Goal: Transaction & Acquisition: Purchase product/service

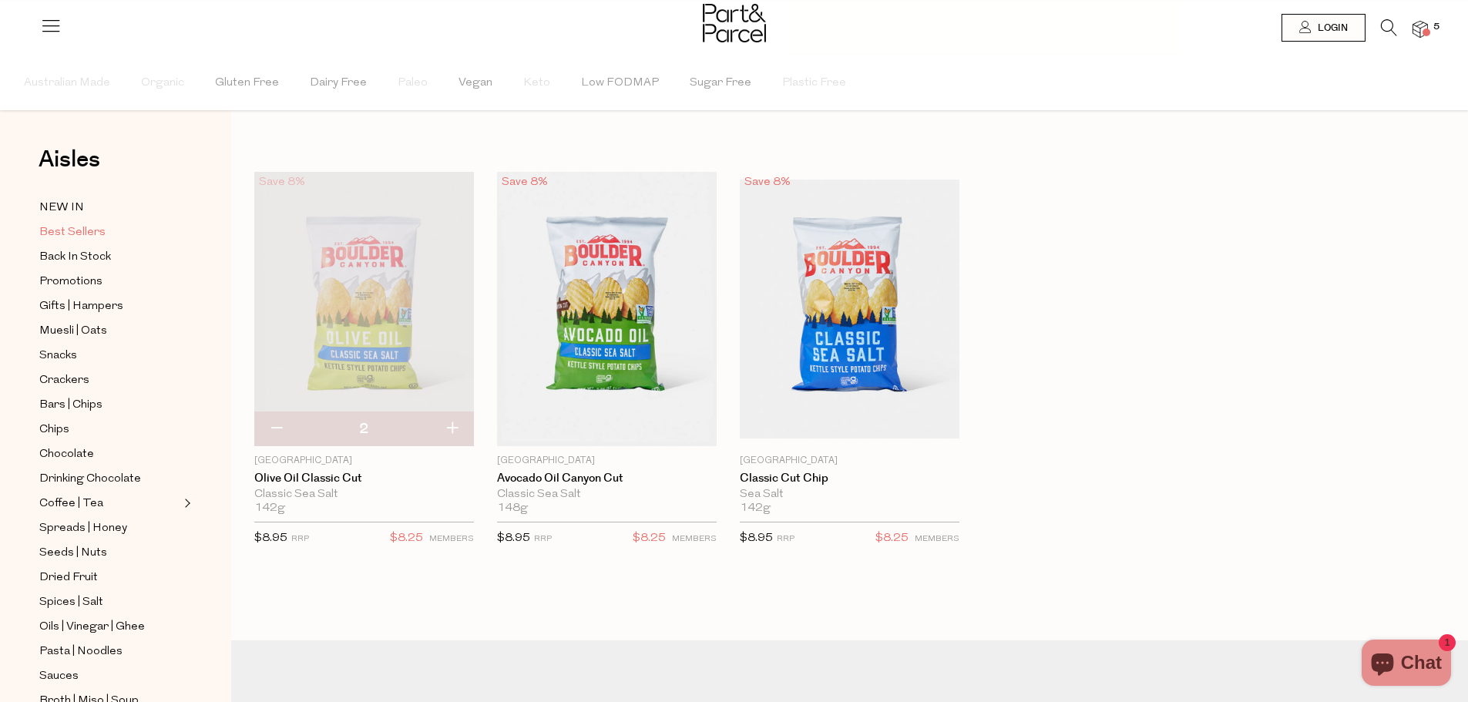
click at [59, 226] on span "Best Sellers" at bounding box center [72, 232] width 66 height 18
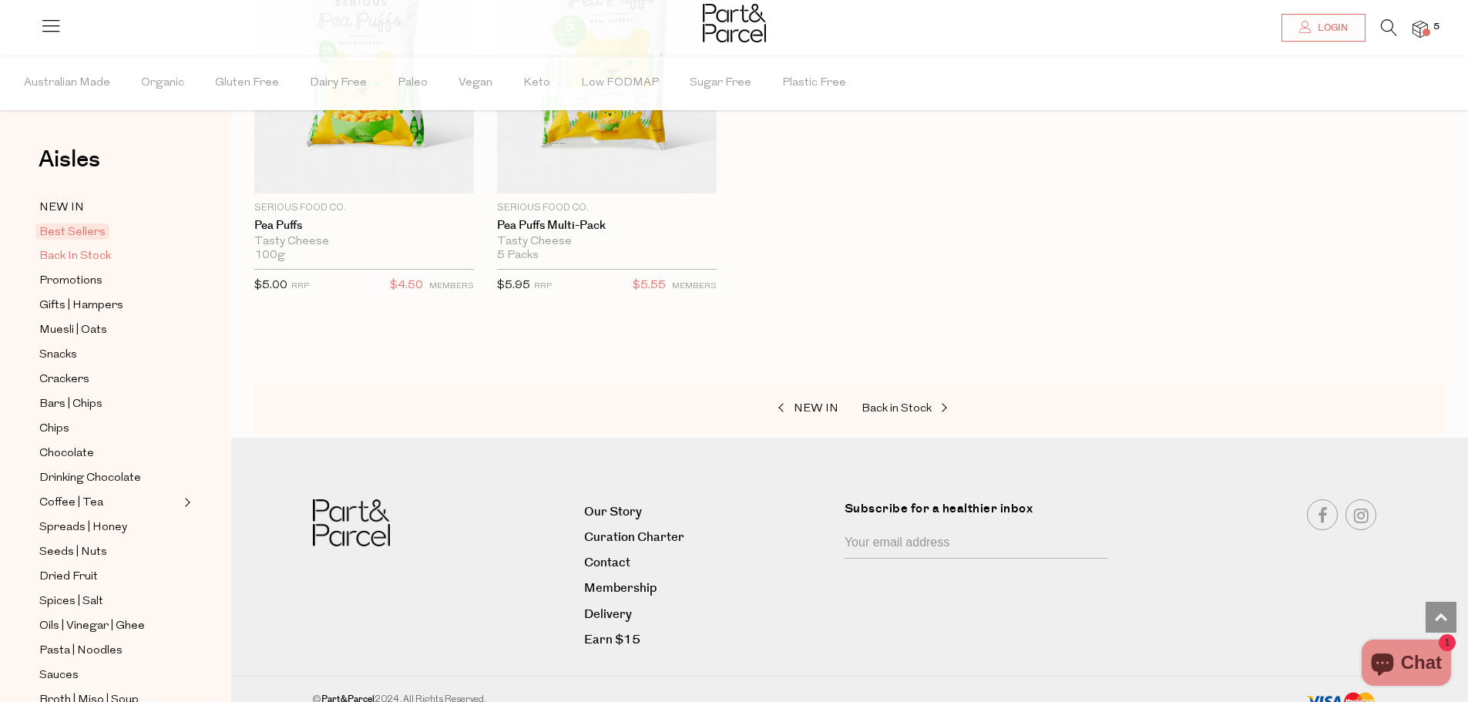
scroll to position [3368, 0]
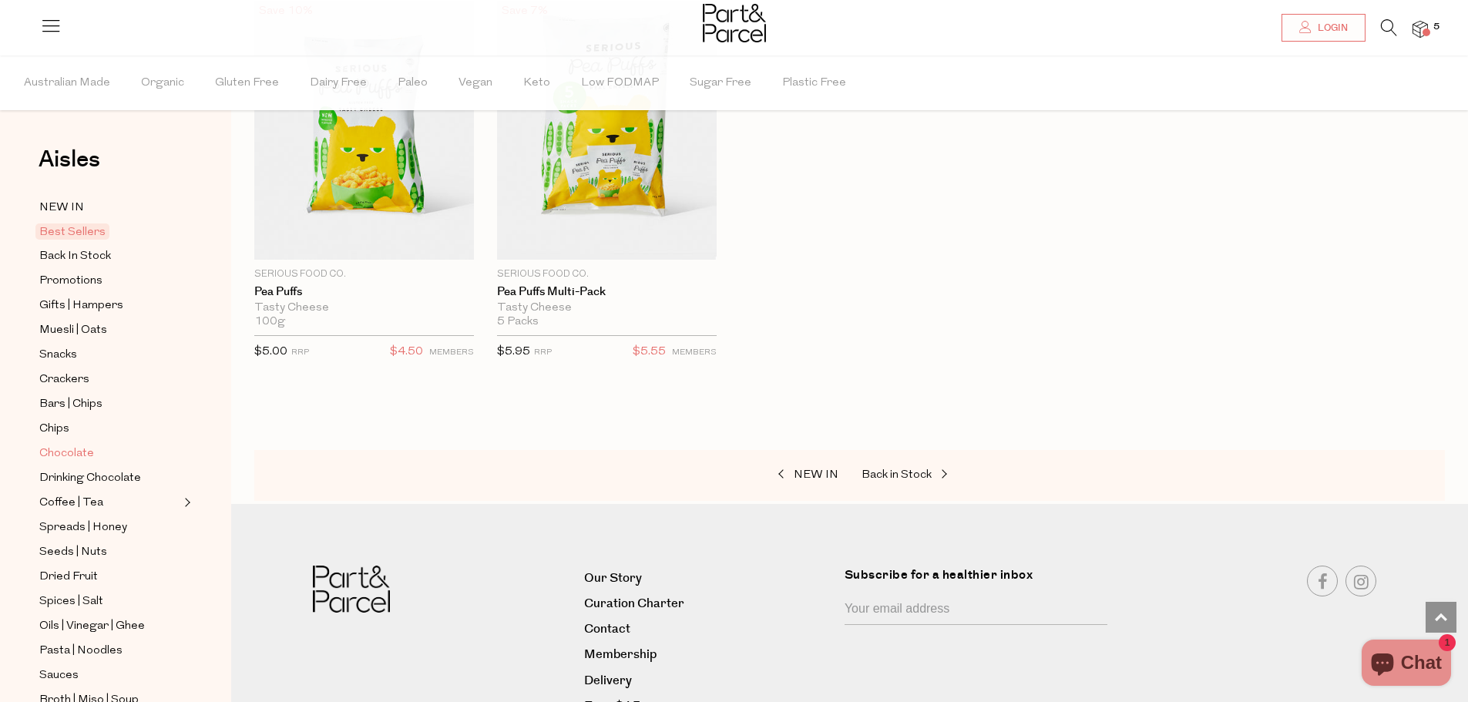
click at [47, 445] on span "Chocolate" at bounding box center [66, 454] width 55 height 18
